Goal: Transaction & Acquisition: Purchase product/service

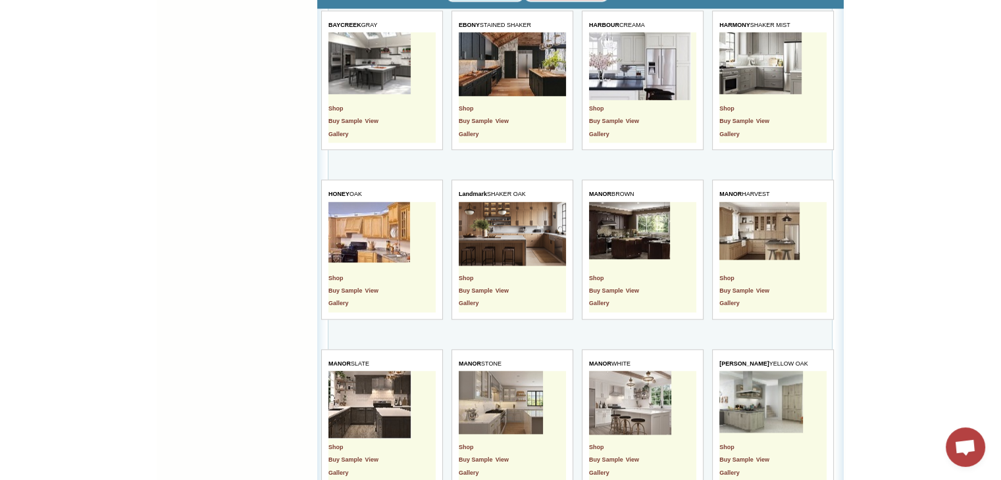
scroll to position [1316, 0]
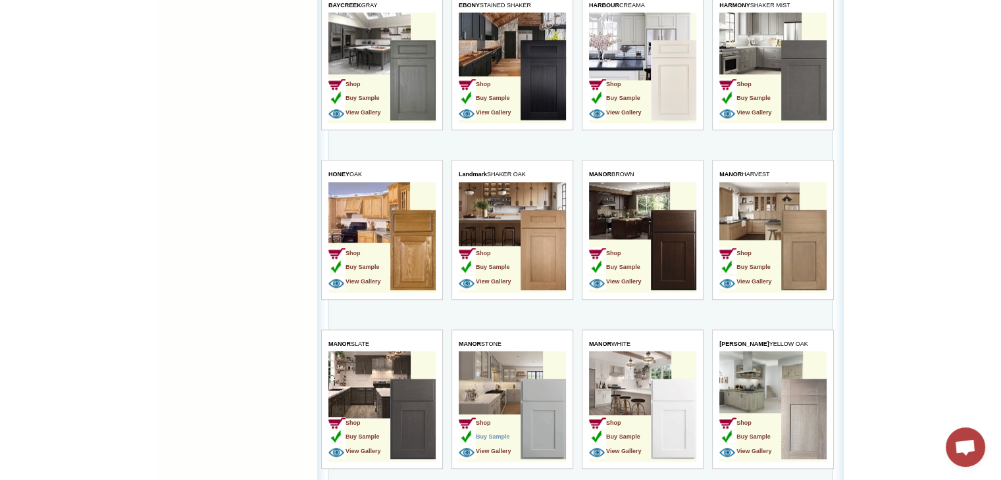
click at [499, 434] on span "Buy Sample" at bounding box center [484, 437] width 51 height 7
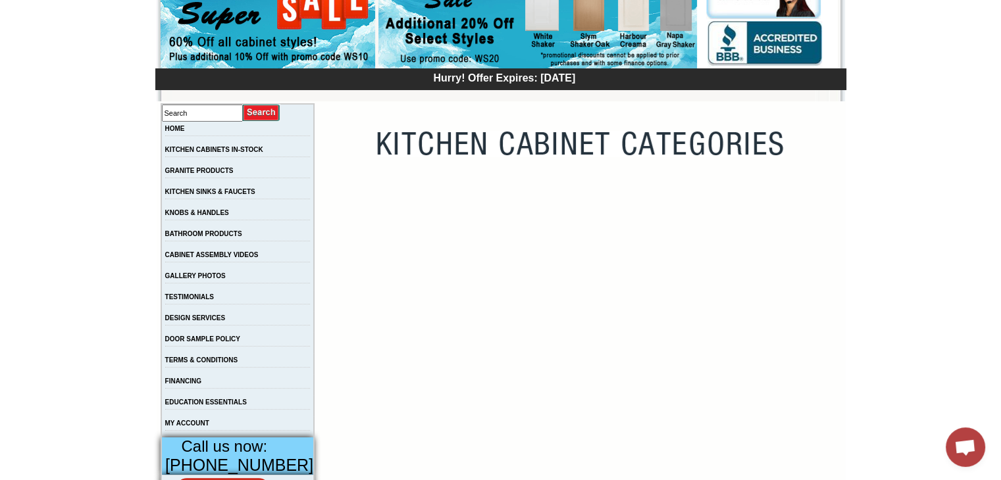
scroll to position [197, 0]
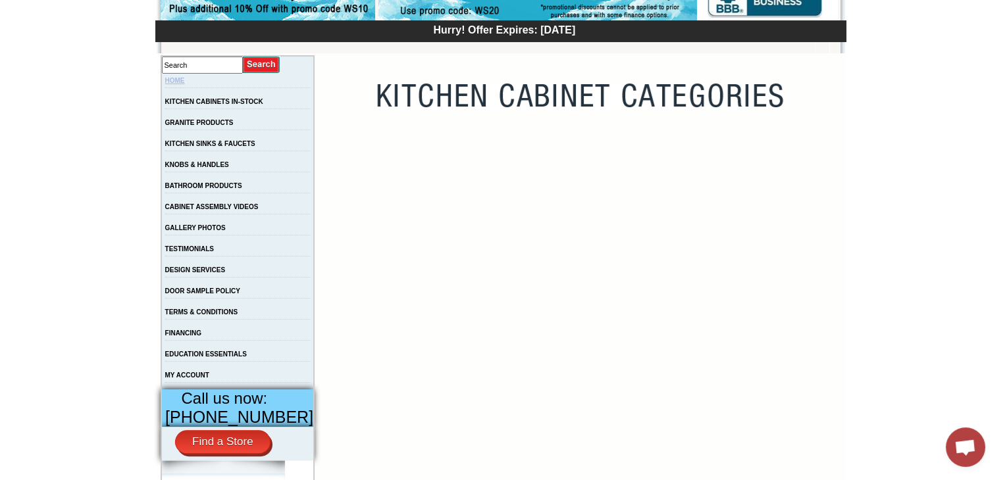
click at [185, 81] on link "HOME" at bounding box center [175, 80] width 20 height 7
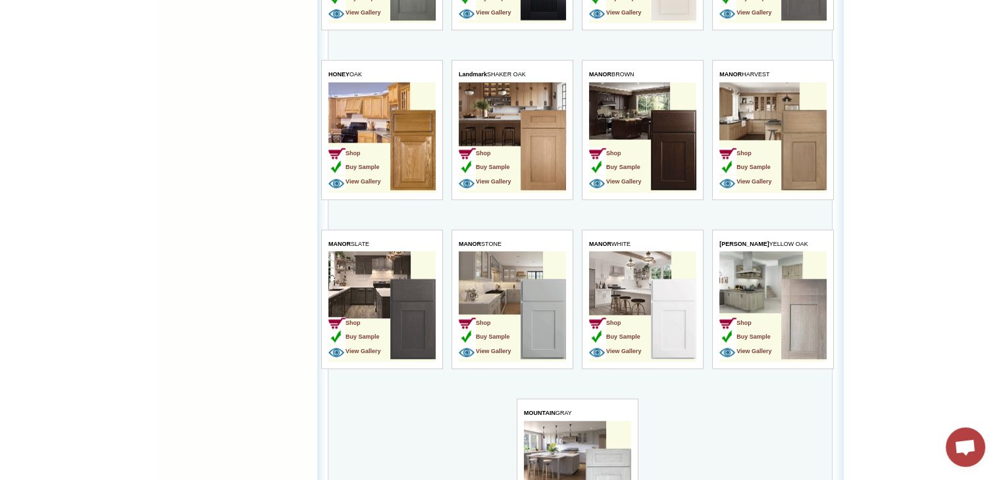
scroll to position [1448, 0]
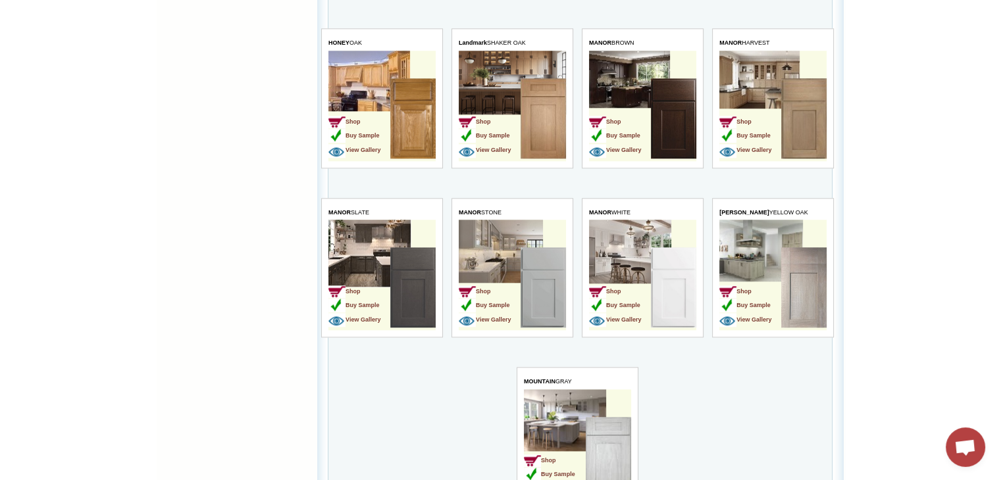
click at [356, 302] on link "Buy Sample" at bounding box center [353, 303] width 51 height 11
